Goal: Communication & Community: Answer question/provide support

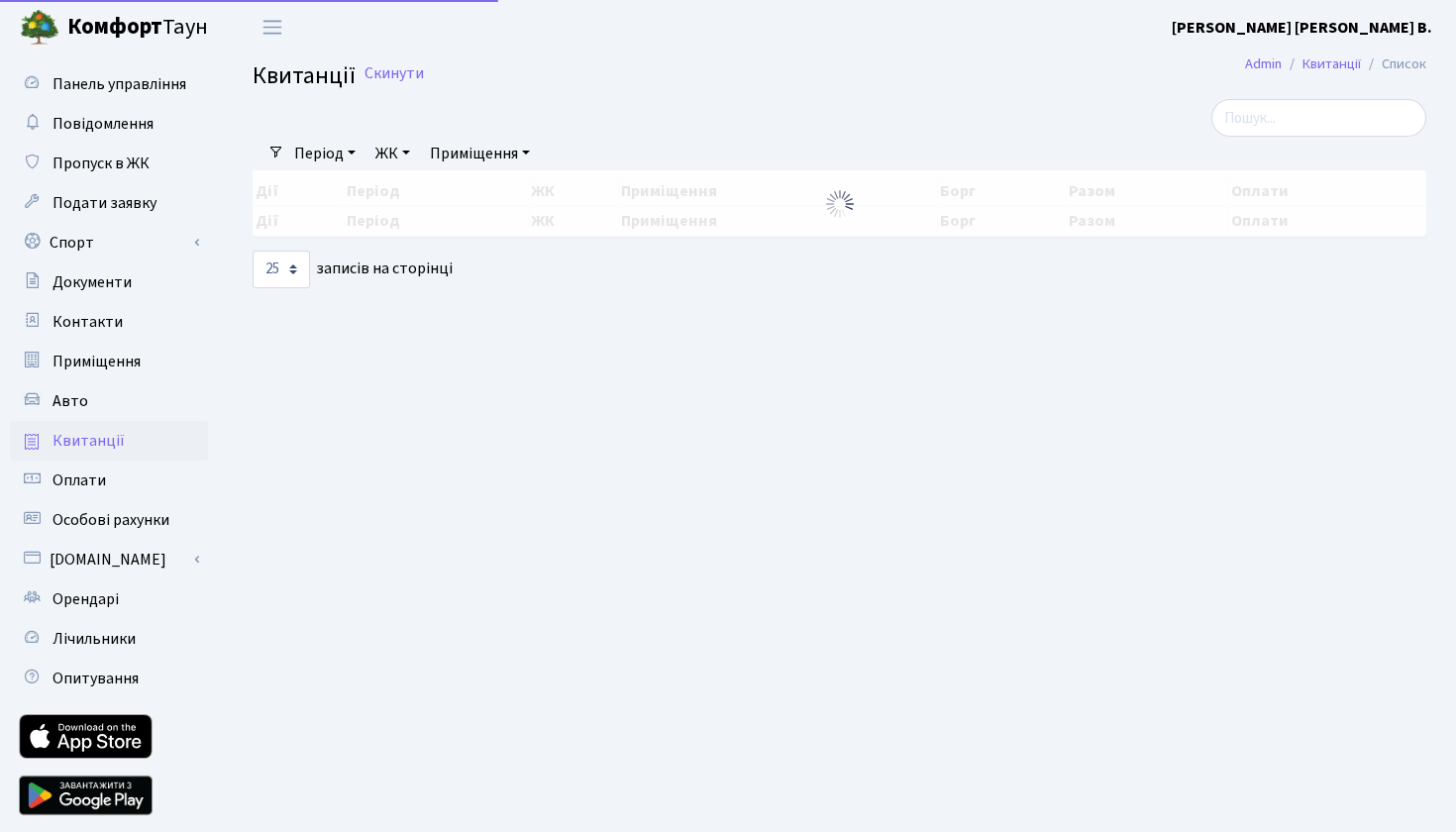
select select "25"
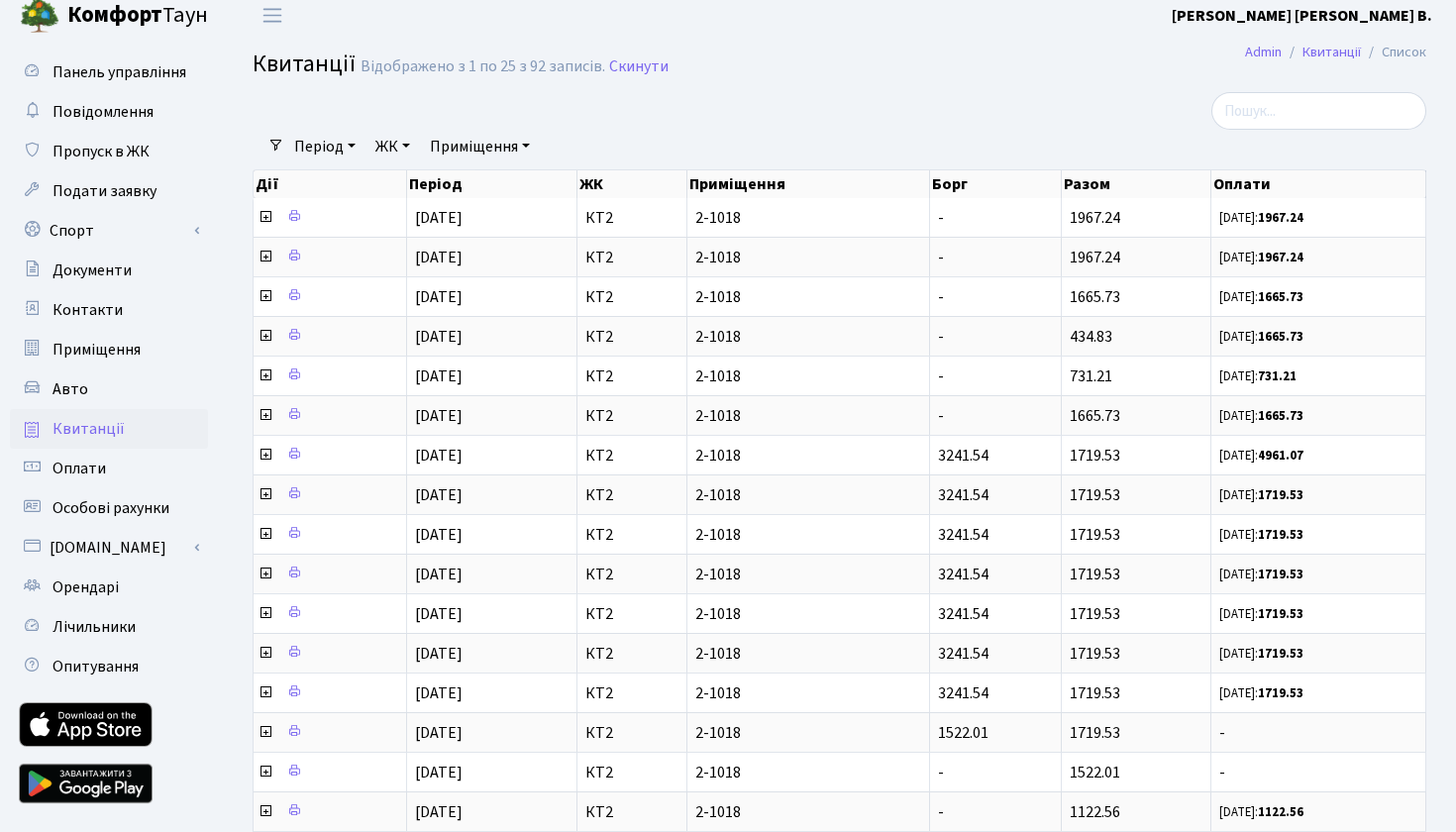
scroll to position [8, 0]
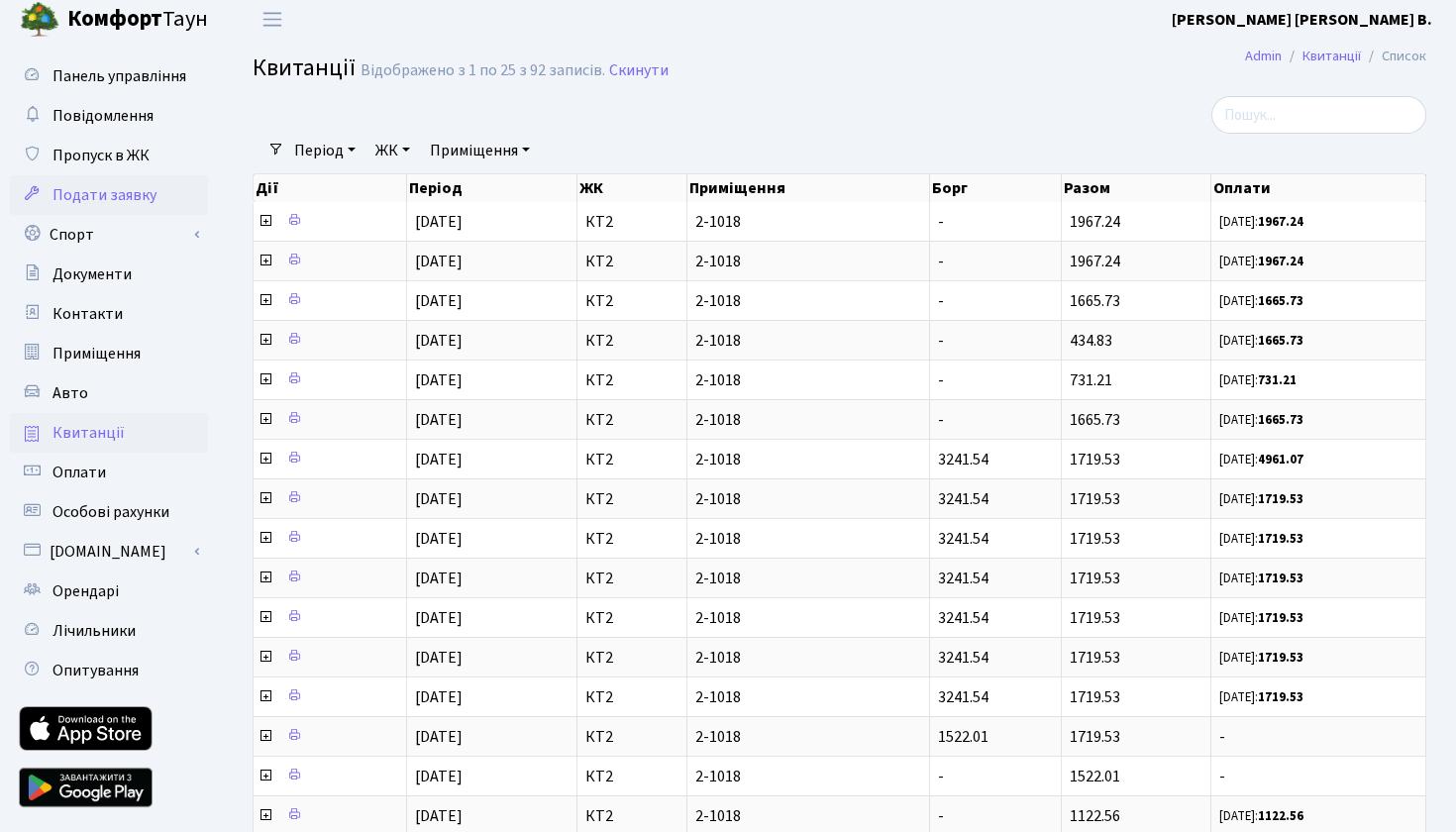
click at [126, 195] on span "Подати заявку" at bounding box center [105, 196] width 104 height 22
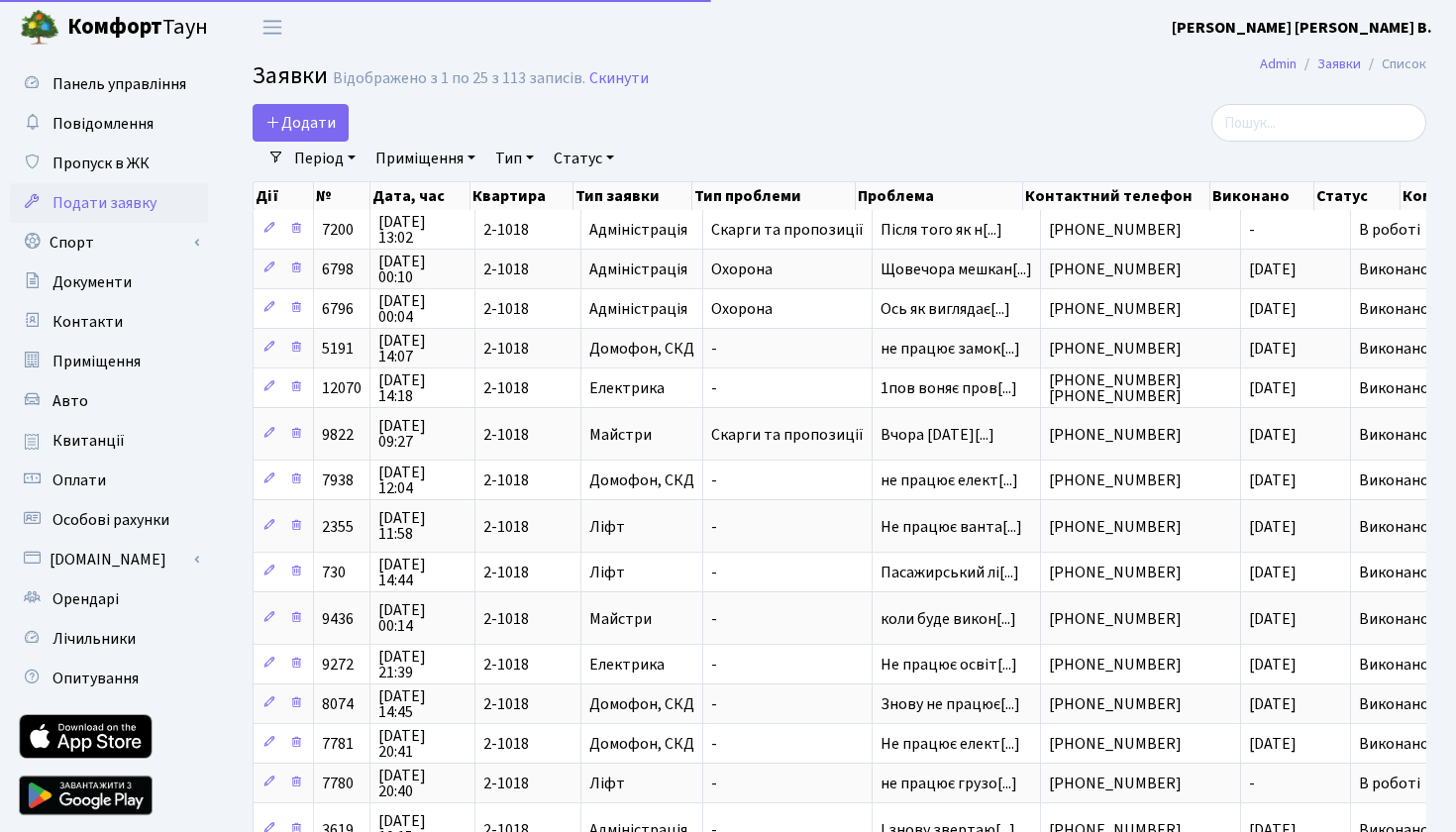
select select "25"
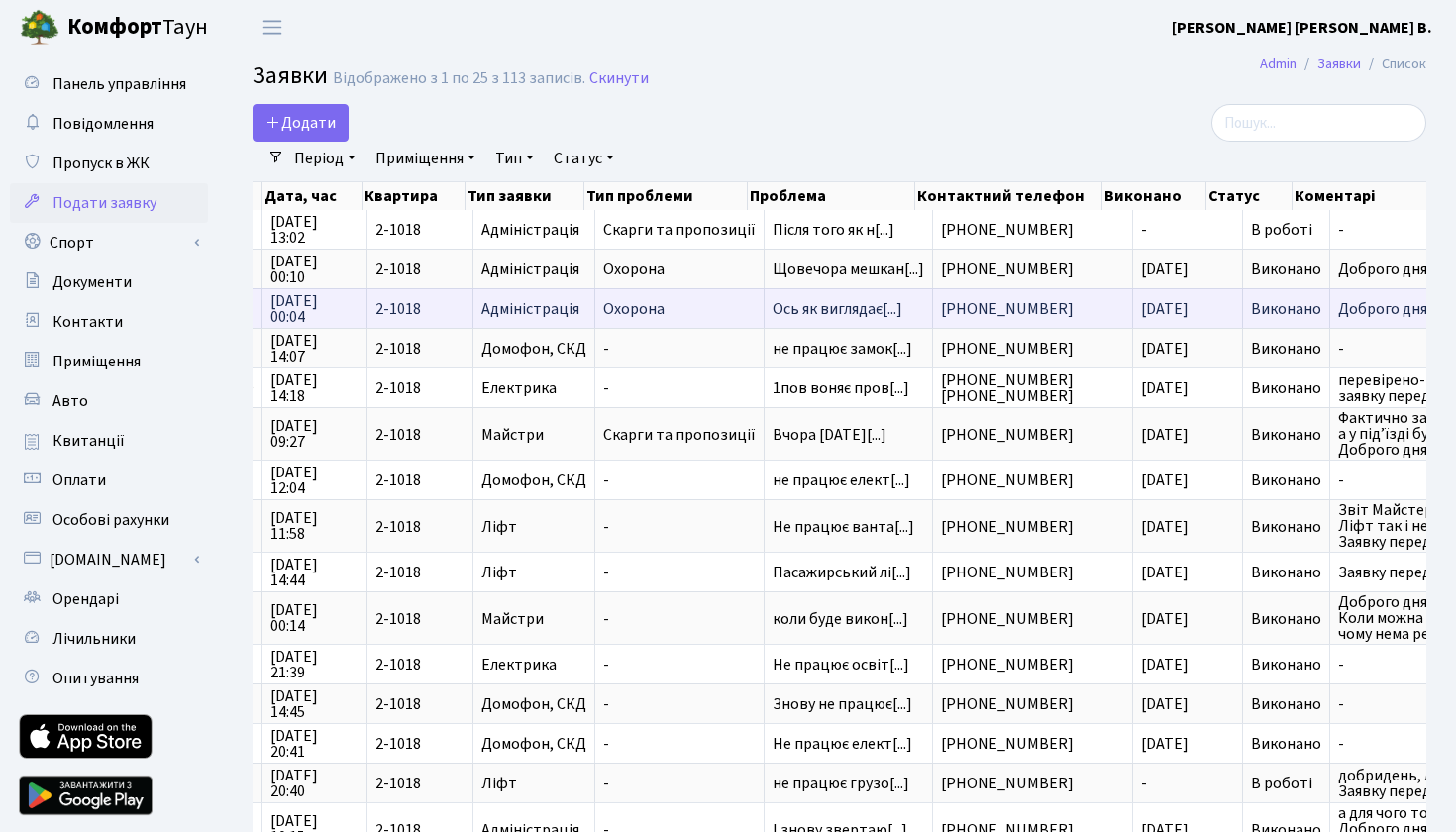
scroll to position [0, 126]
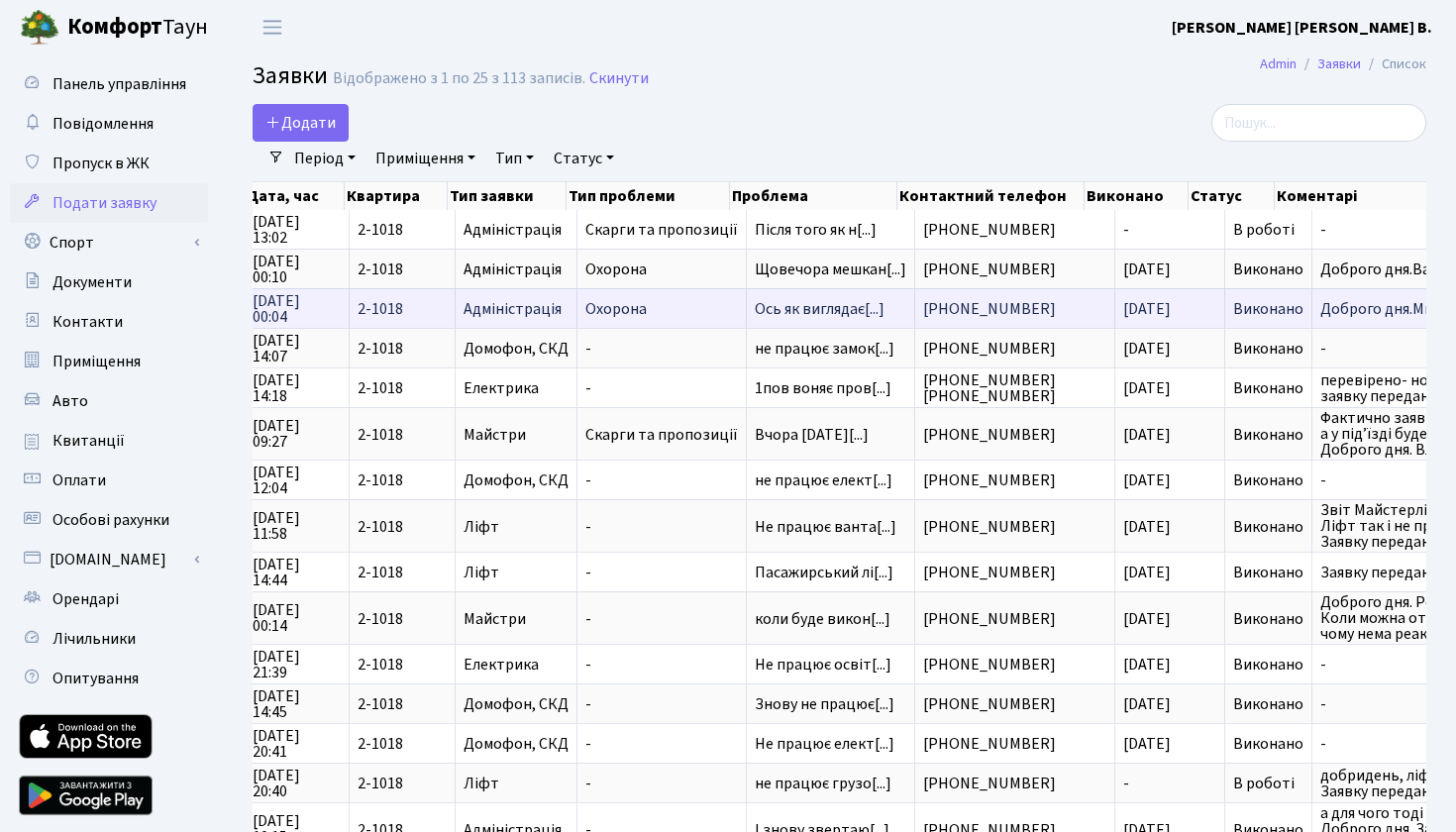
click at [705, 303] on span "Охорона" at bounding box center [662, 309] width 153 height 16
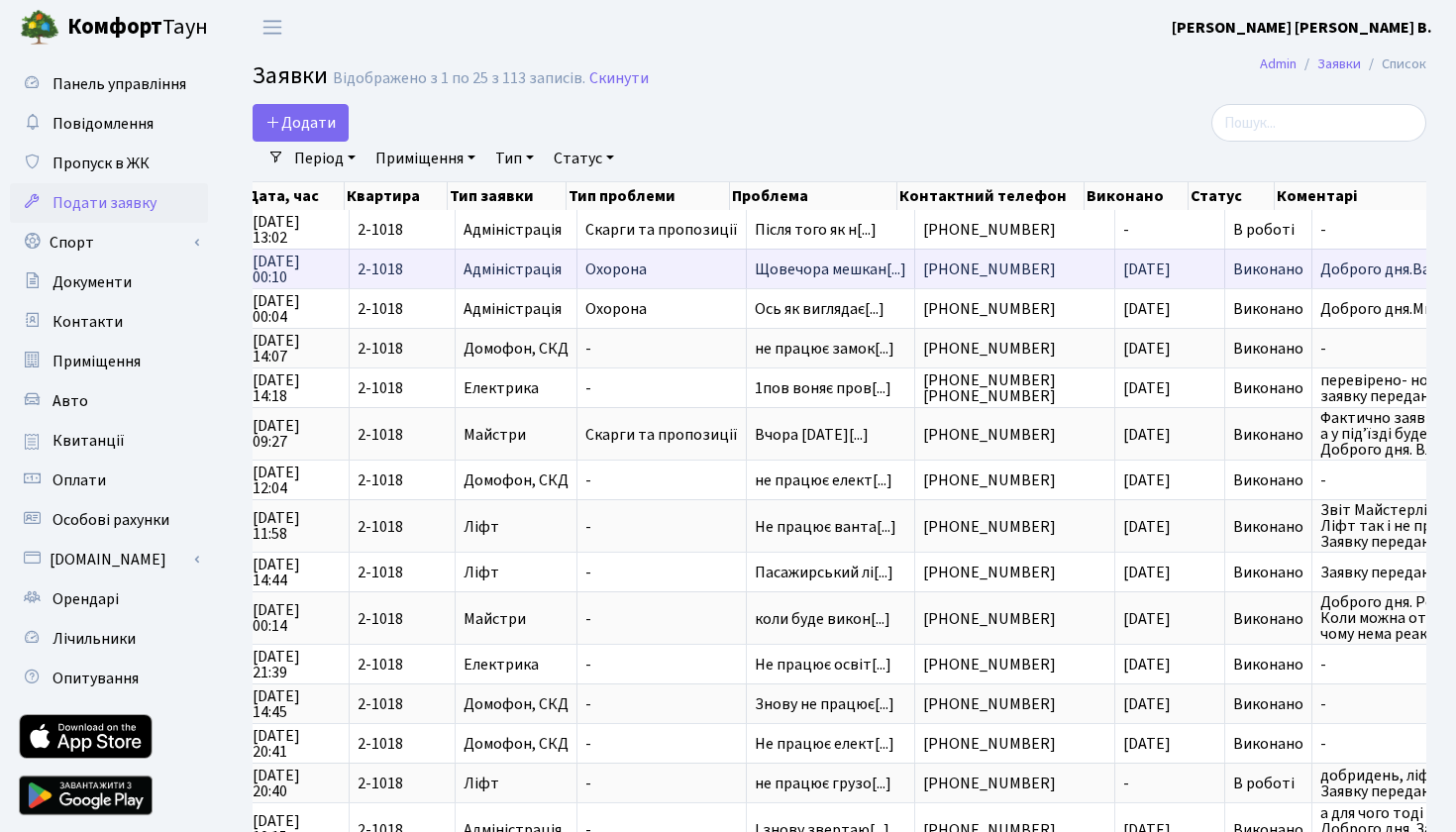
click at [493, 264] on span "Адміністрація" at bounding box center [515, 269] width 105 height 16
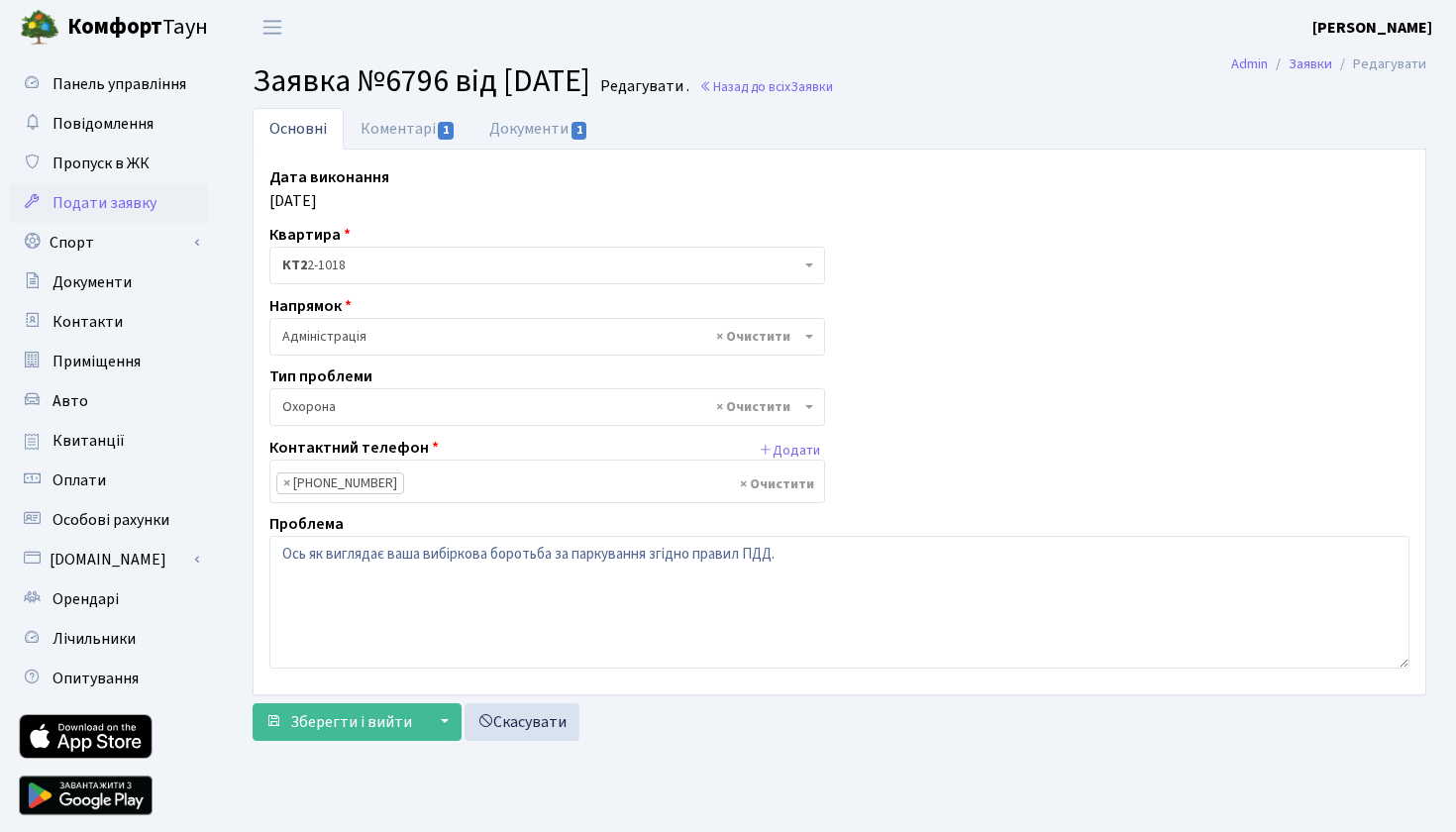
select select "69"
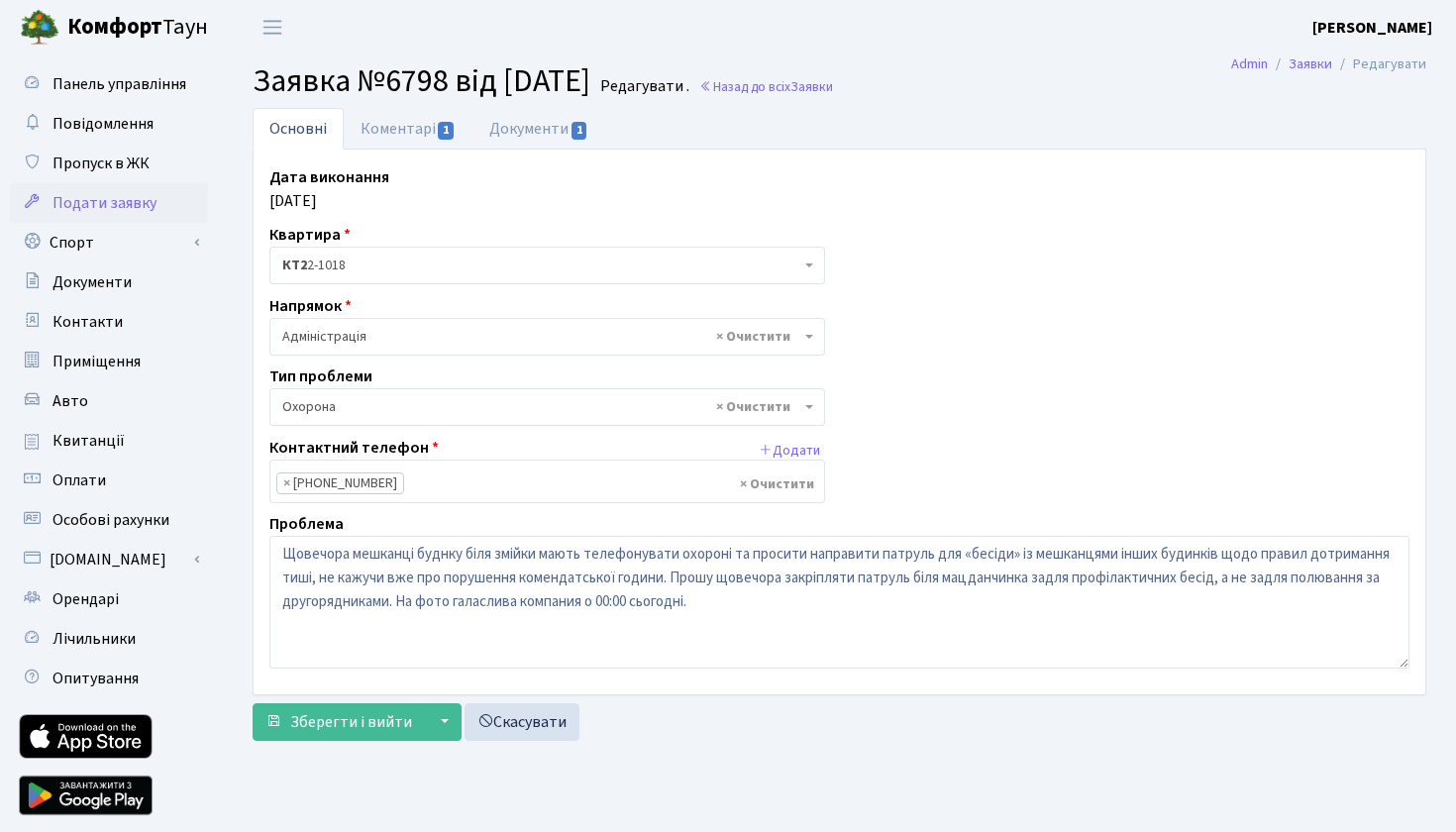
select select "69"
click at [421, 135] on link "Коментарі 1" at bounding box center [407, 128] width 129 height 41
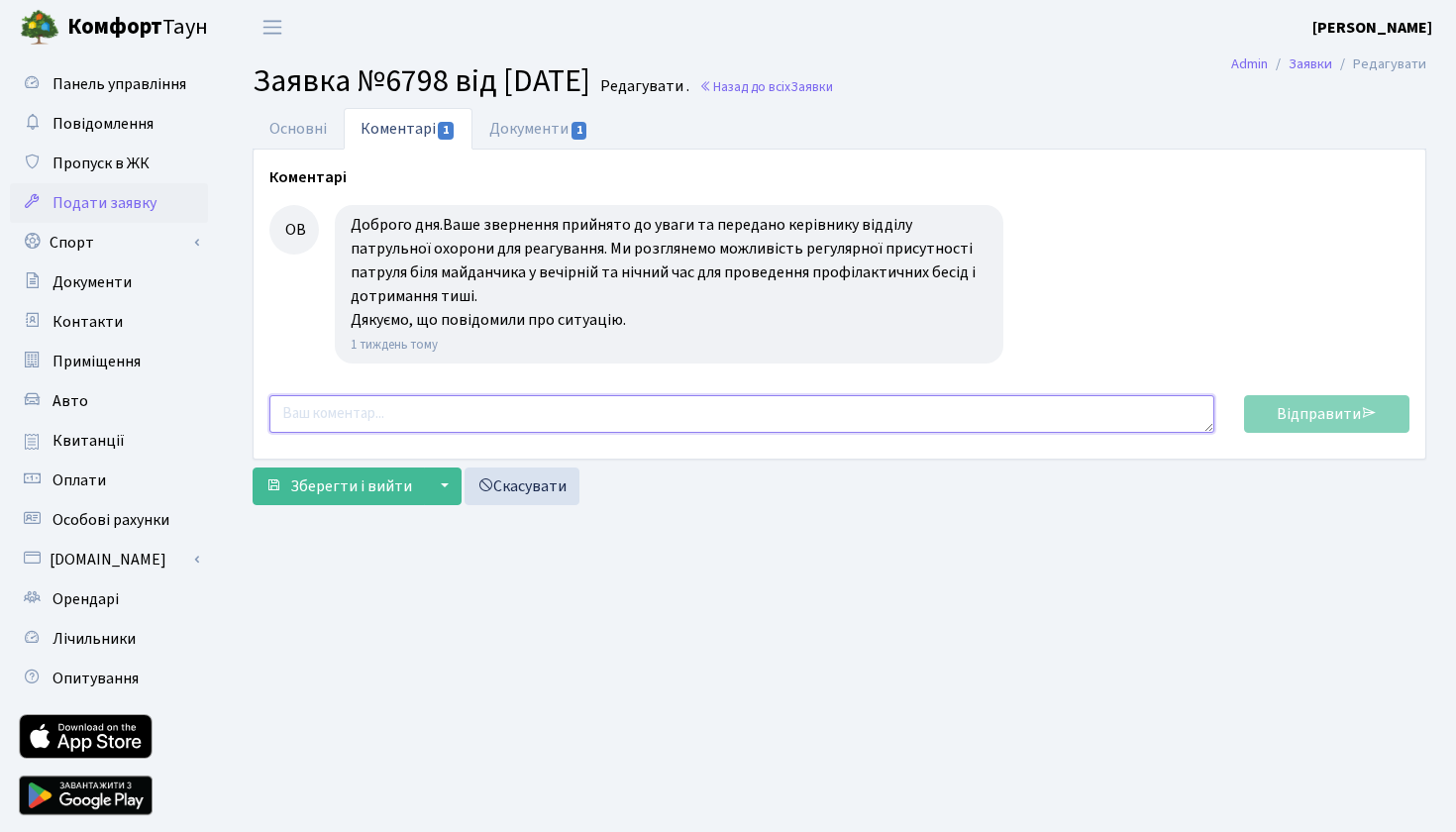
click at [353, 424] on textarea at bounding box center [741, 414] width 945 height 38
click at [449, 414] on textarea "Я так розумію, що не рощлянули" at bounding box center [741, 414] width 945 height 38
click at [522, 417] on textarea "Я так розумію, що не розлянули" at bounding box center [741, 414] width 945 height 38
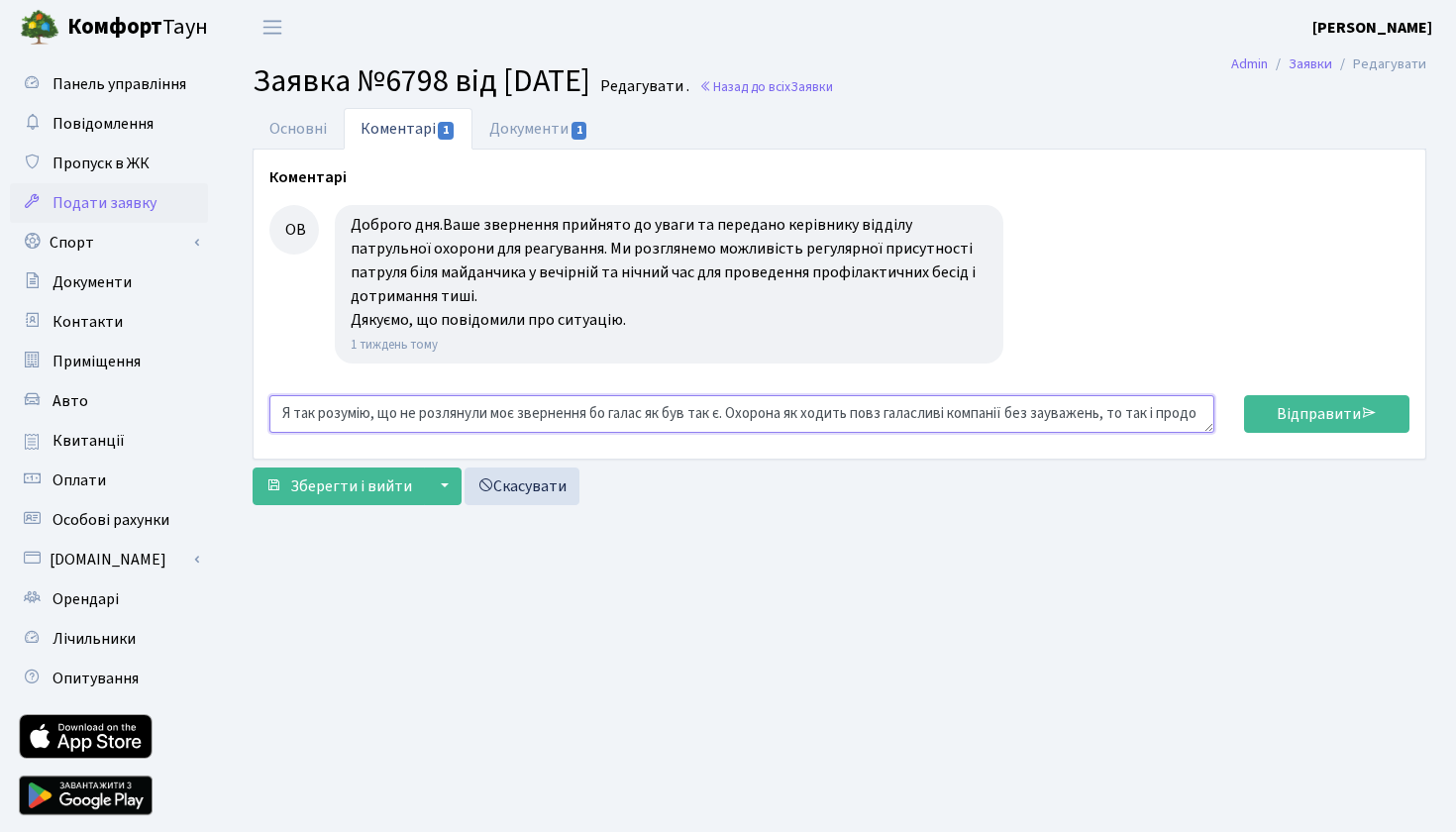
scroll to position [16, 0]
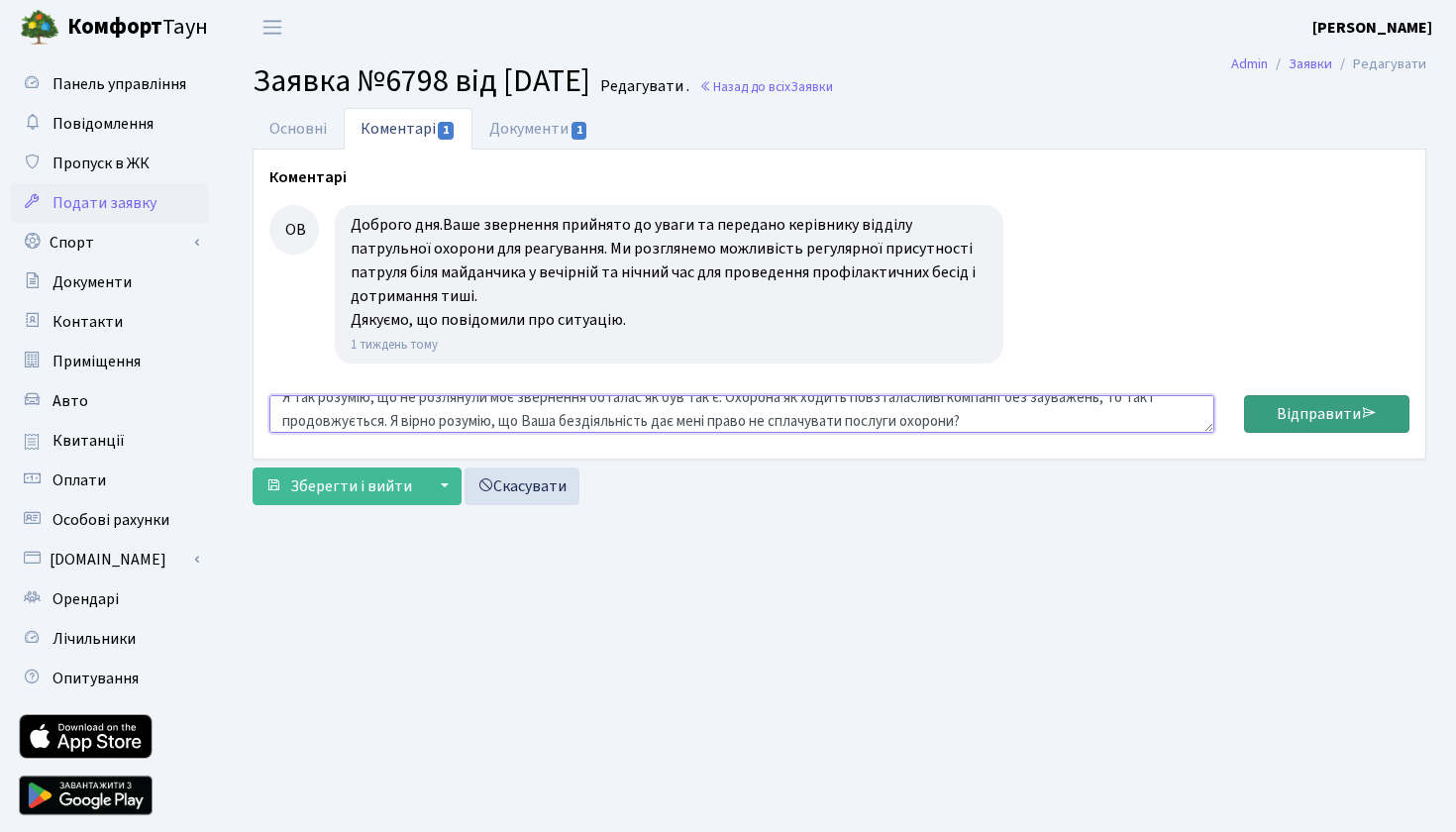
type textarea "Я так розумію, що не розлянули моє звернення бо галас як був так є. Охорона як …"
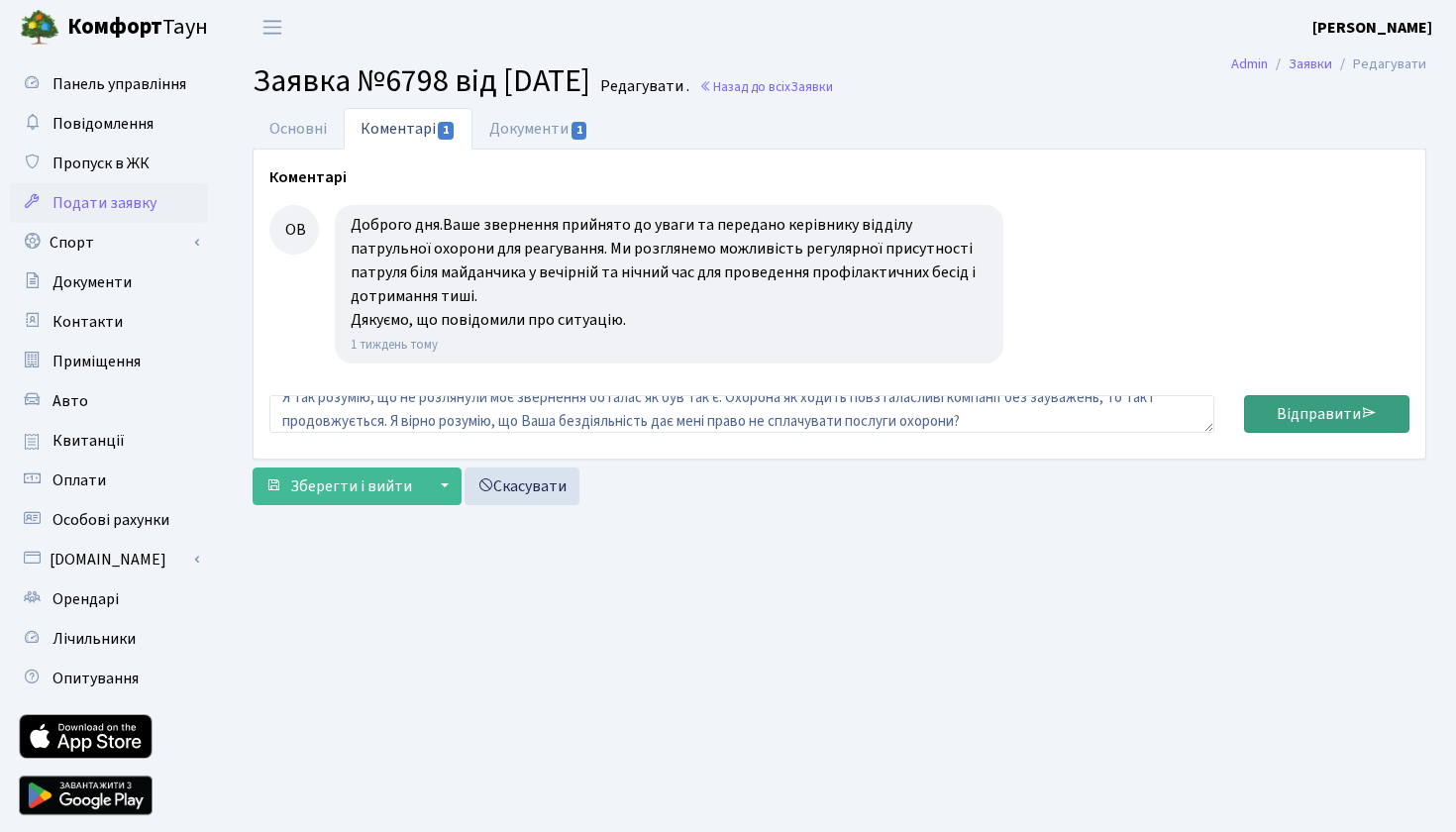
click at [1301, 431] on link "Відправити" at bounding box center [1326, 414] width 166 height 38
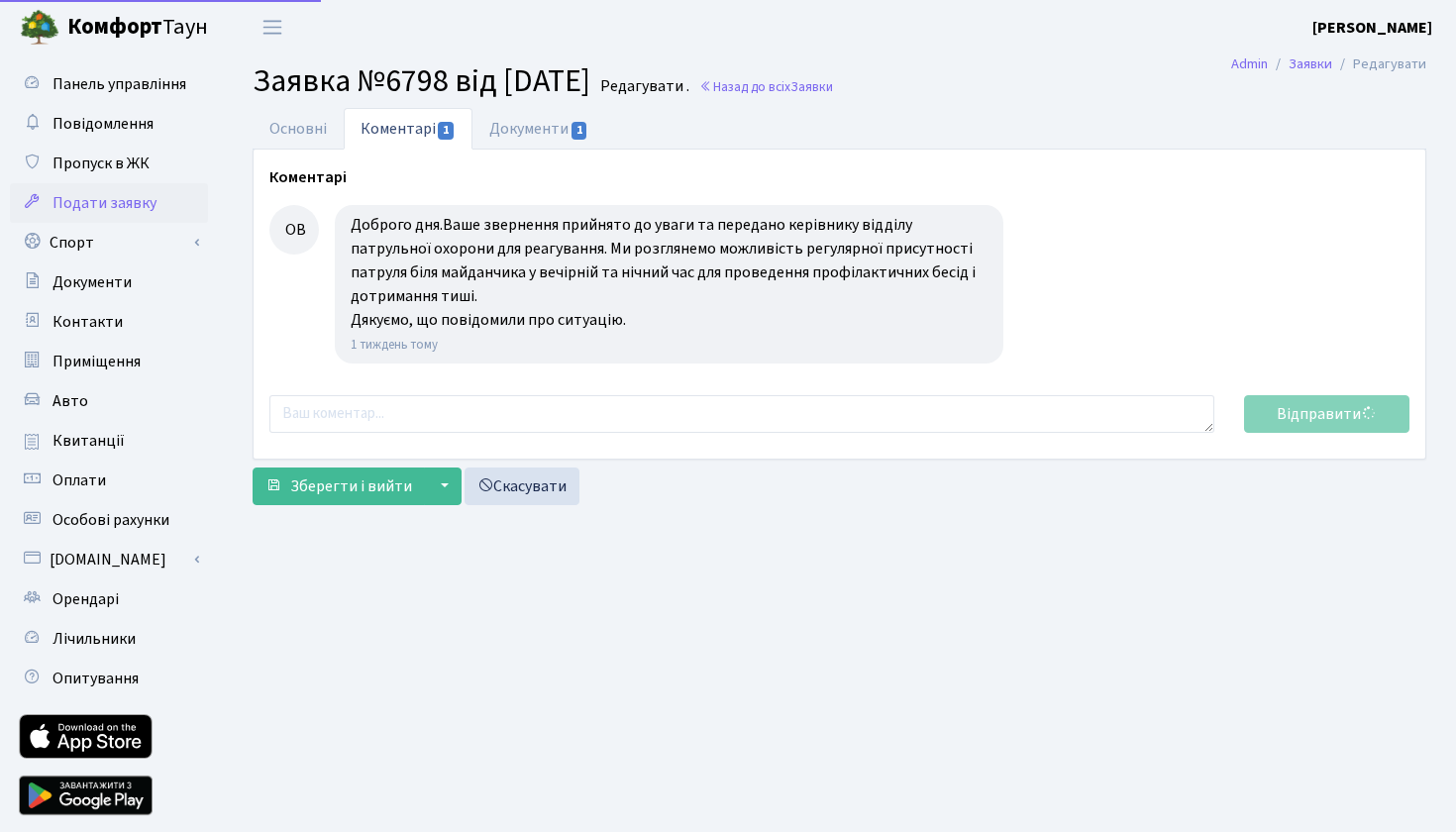
scroll to position [0, 0]
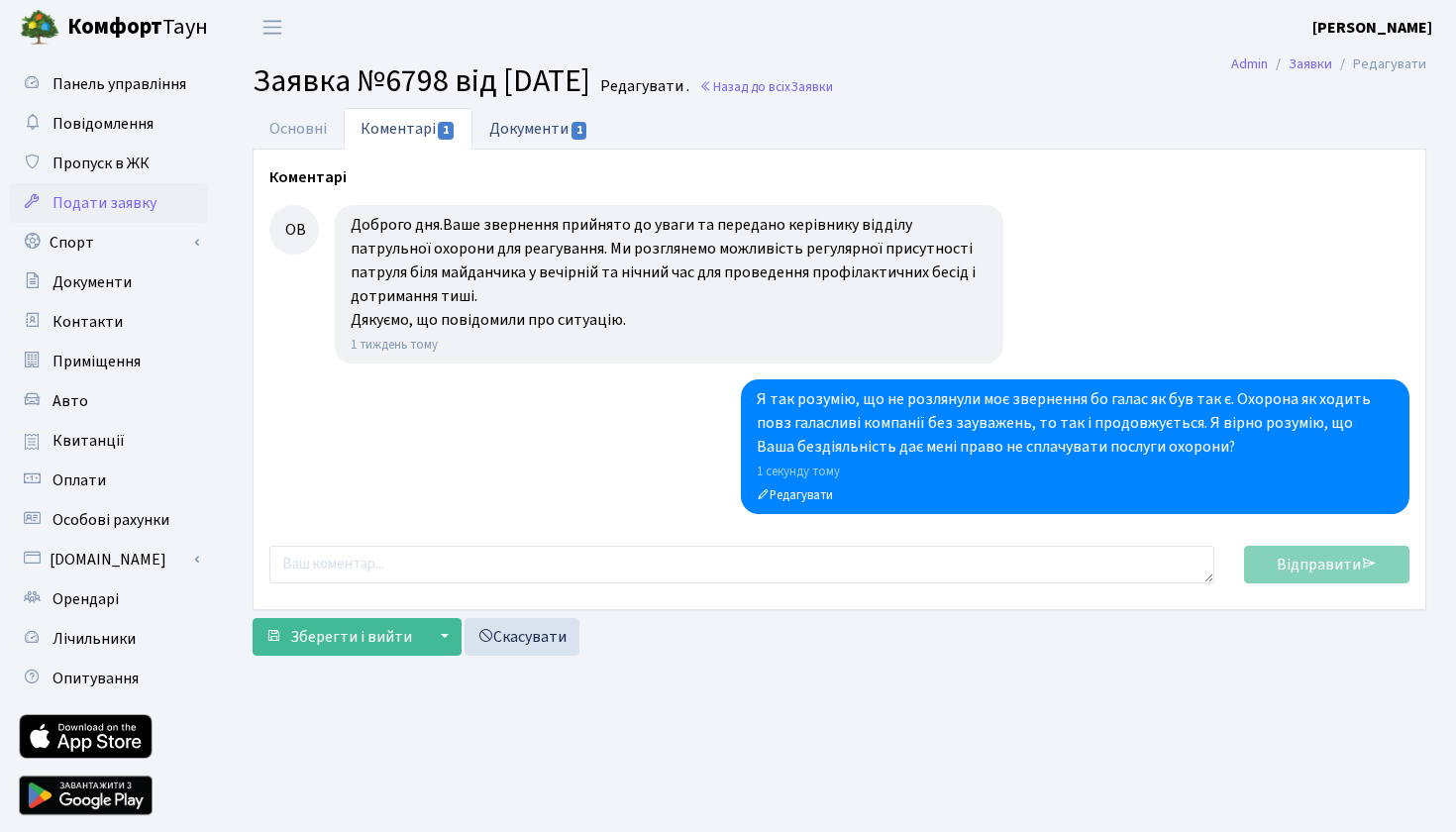
click at [511, 129] on link "Документи 1" at bounding box center [538, 128] width 133 height 41
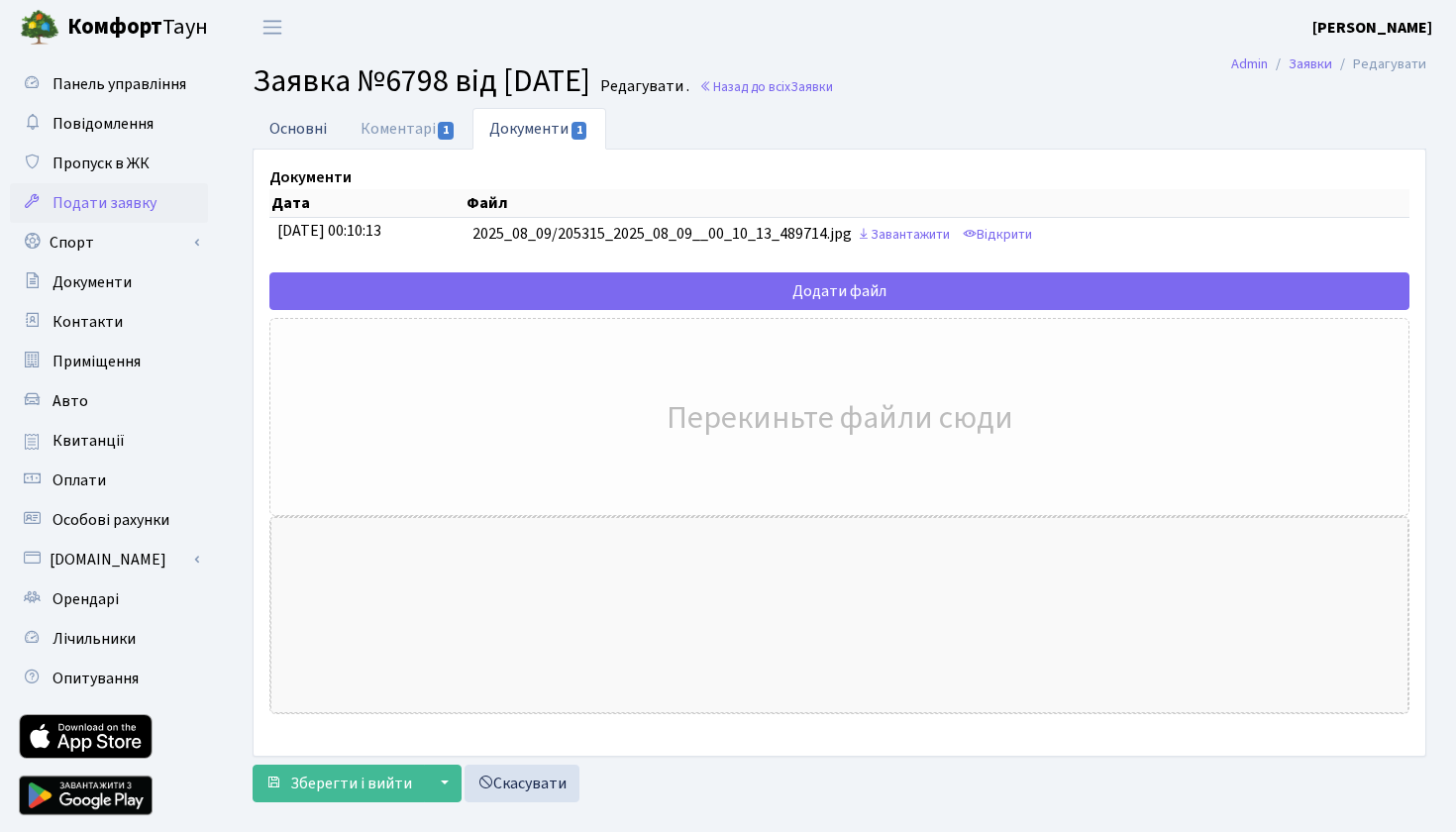
click at [331, 134] on link "Основні" at bounding box center [297, 128] width 91 height 41
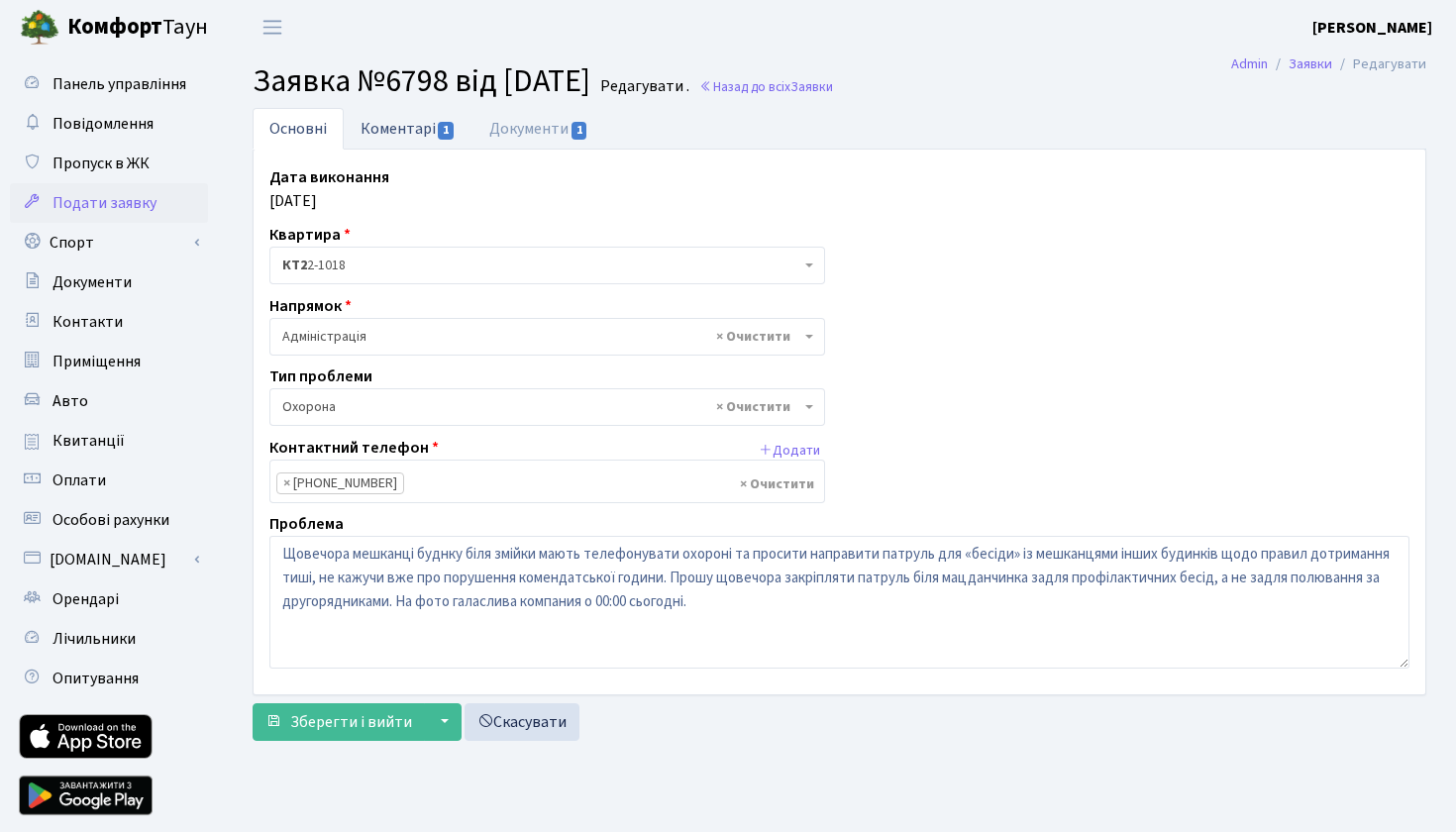
click at [418, 129] on link "Коментарі 1" at bounding box center [407, 128] width 129 height 41
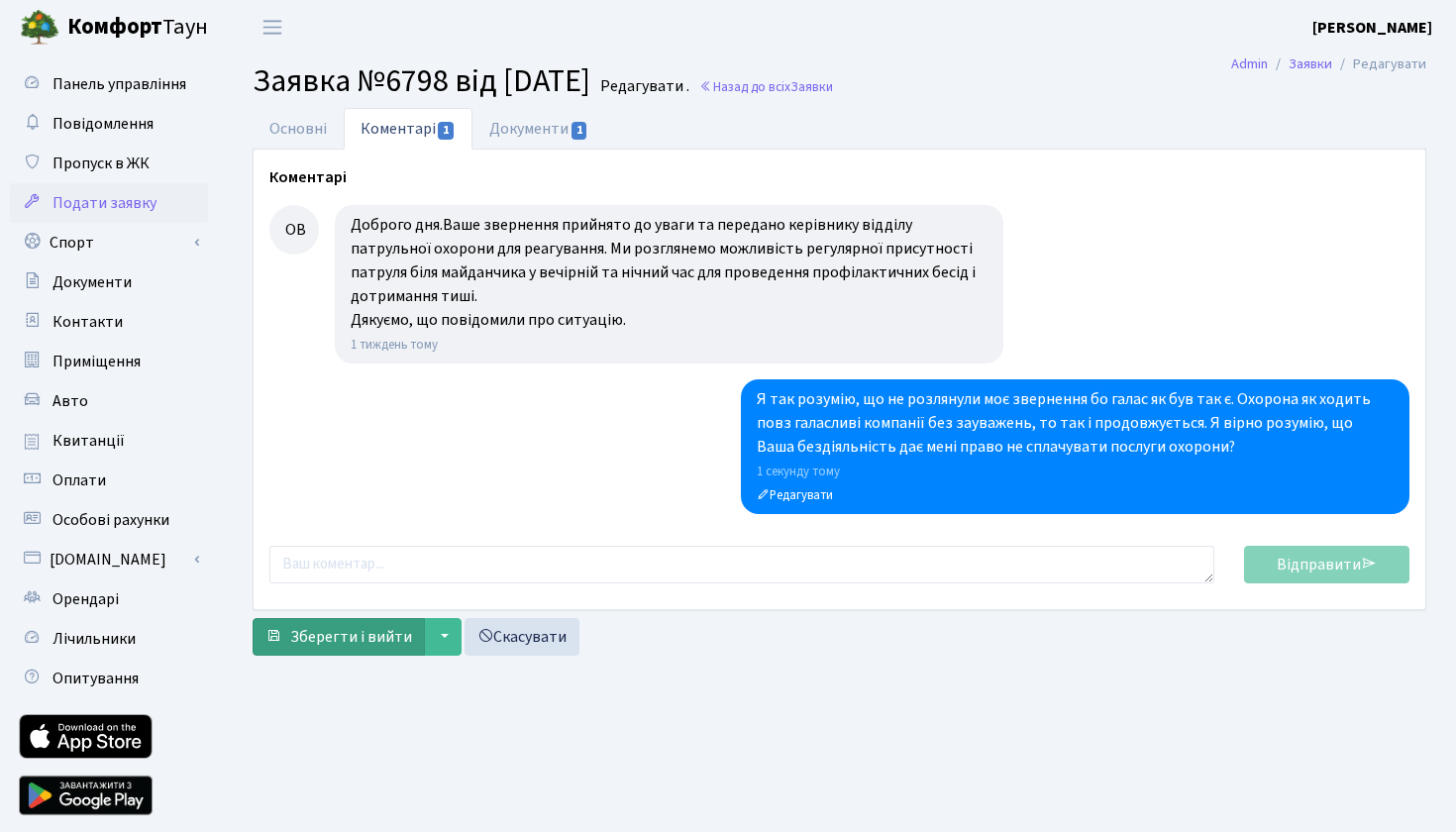
click at [363, 642] on span "Зберегти і вийти" at bounding box center [351, 636] width 122 height 22
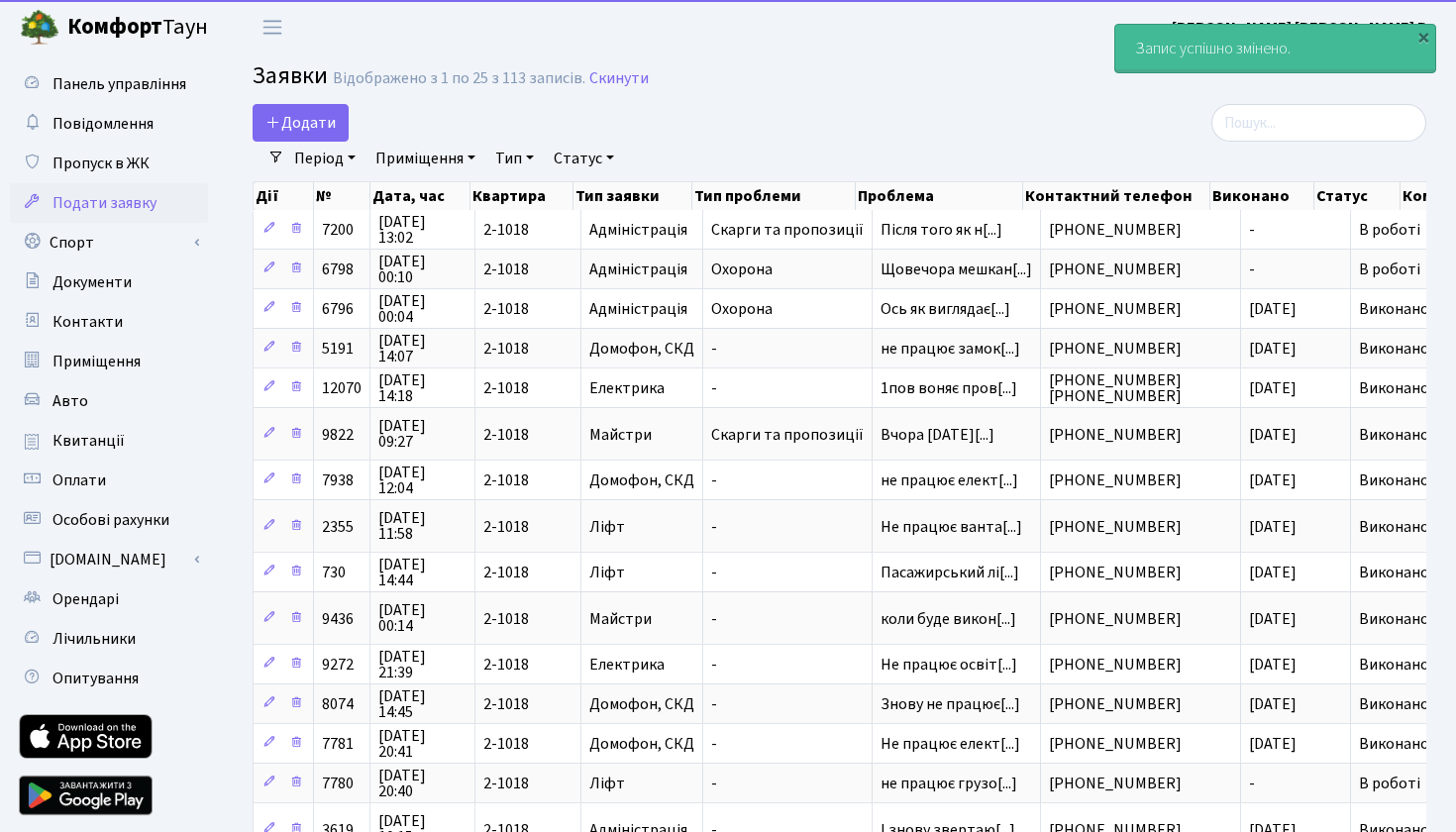
select select "25"
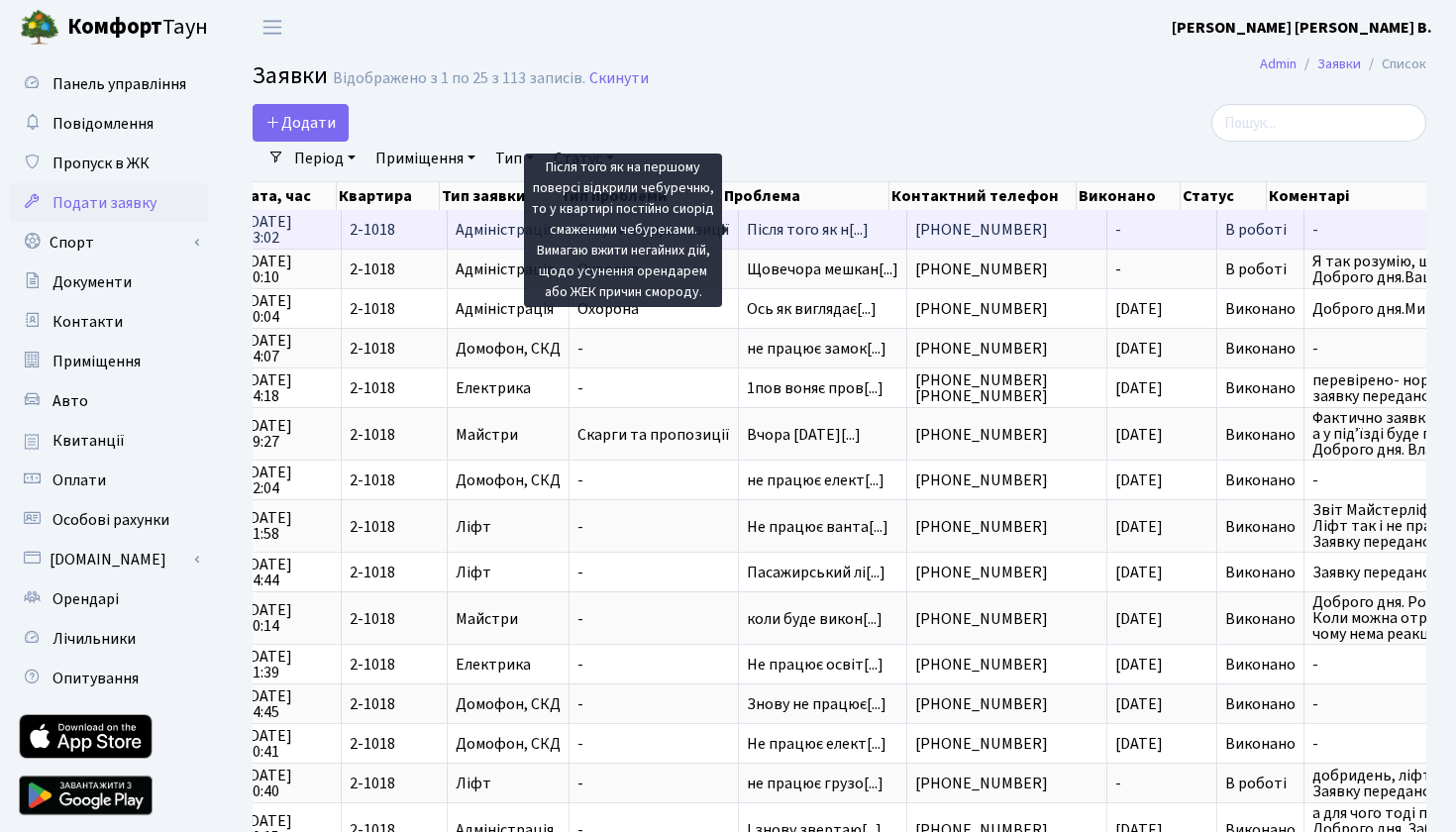
scroll to position [0, 123]
